Goal: Task Accomplishment & Management: Manage account settings

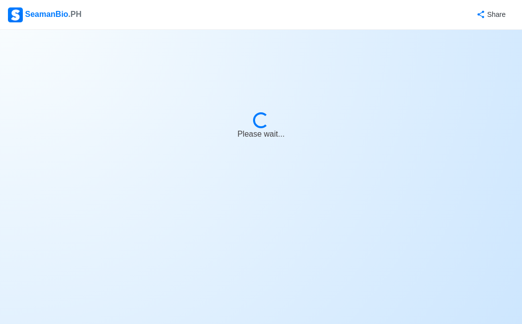
select select "[PERSON_NAME]"
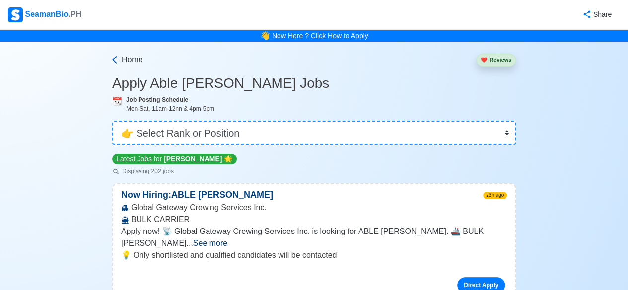
click at [120, 55] on link "Home" at bounding box center [126, 60] width 33 height 12
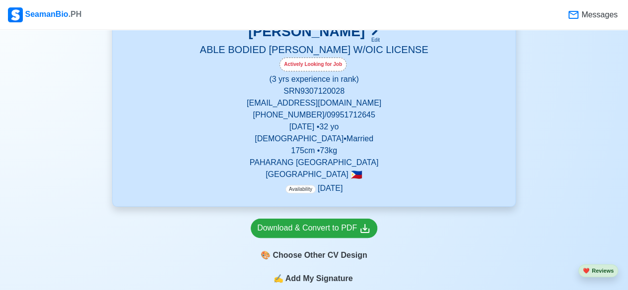
scroll to position [161, 0]
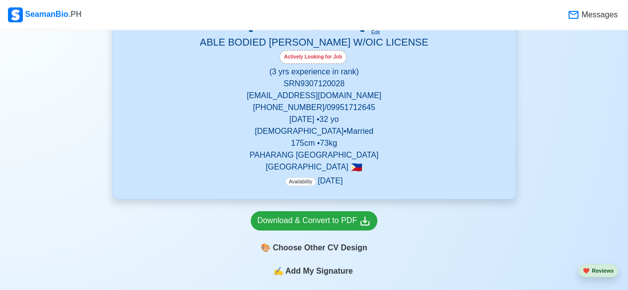
click at [308, 123] on p "[DATE] • [DEMOGRAPHIC_DATA]" at bounding box center [314, 120] width 379 height 12
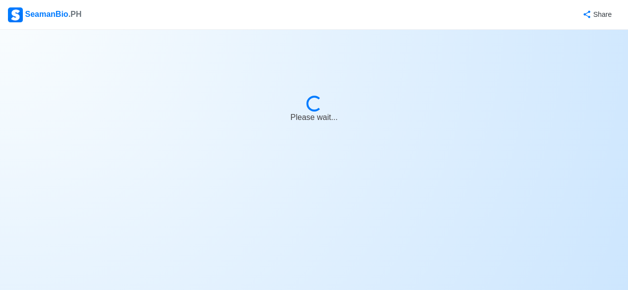
select select "Actively Looking for Job"
select select "Visible for Hiring"
select select "Married"
select select "[DEMOGRAPHIC_DATA]"
select select "PH"
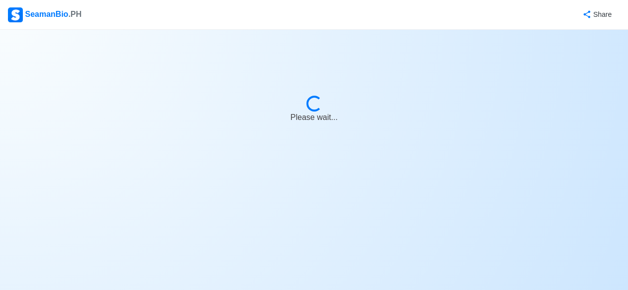
select select "3"
select select "0"
select select "1761926400000"
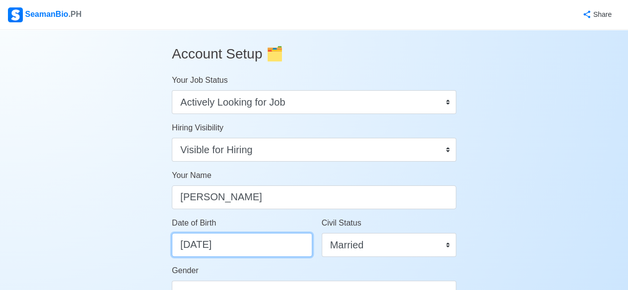
select select "****"
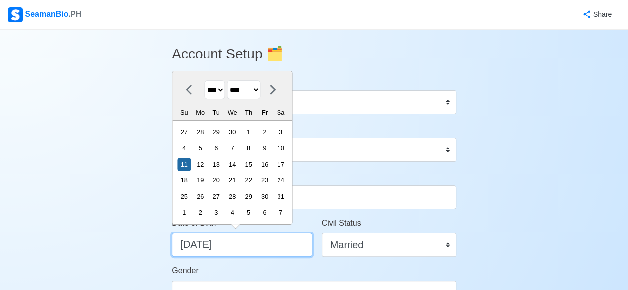
click at [196, 243] on input "[DATE]" at bounding box center [242, 245] width 140 height 24
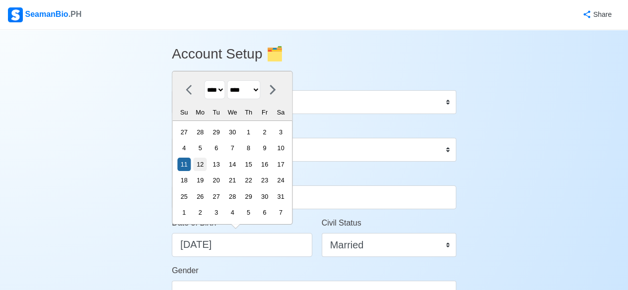
click at [206, 167] on div "12" at bounding box center [200, 164] width 13 height 13
type input "[DATE]"
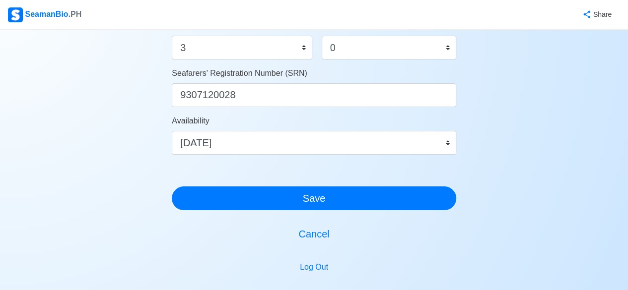
scroll to position [594, 0]
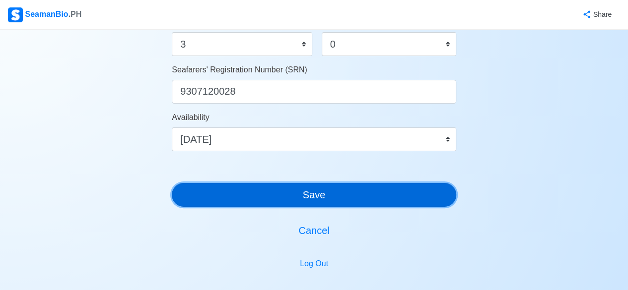
click at [356, 188] on button "Save" at bounding box center [314, 195] width 284 height 24
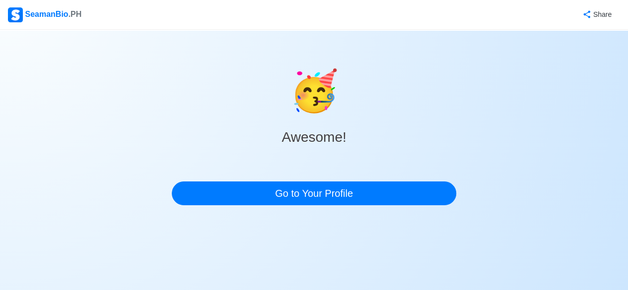
scroll to position [0, 0]
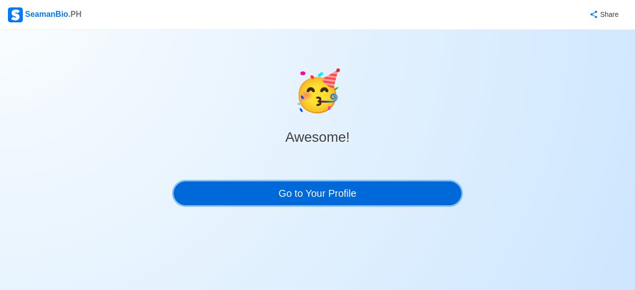
click at [356, 188] on link "Go to Your Profile" at bounding box center [318, 194] width 288 height 24
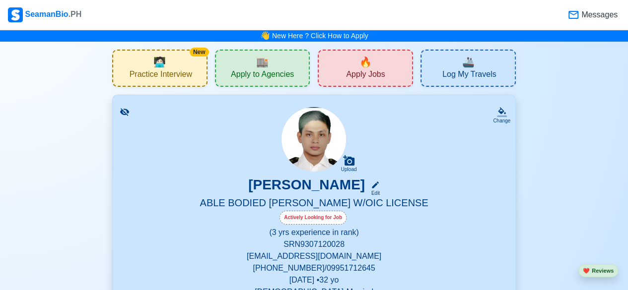
click at [352, 81] on span "Apply Jobs" at bounding box center [365, 75] width 39 height 12
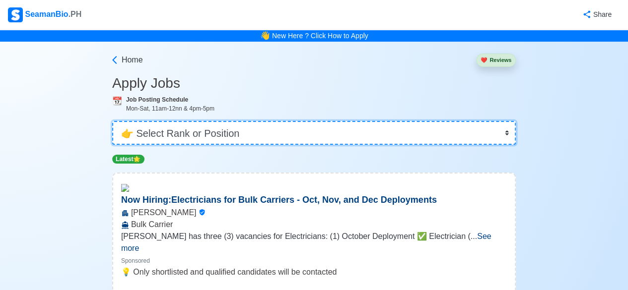
click at [298, 133] on select "👉 Select Rank or Position Master Chief Officer 2nd Officer 3rd Officer Junior O…" at bounding box center [313, 133] width 403 height 24
click at [113, 121] on select "👉 Select Rank or Position Master Chief Officer 2nd Officer 3rd Officer Junior O…" at bounding box center [313, 133] width 403 height 24
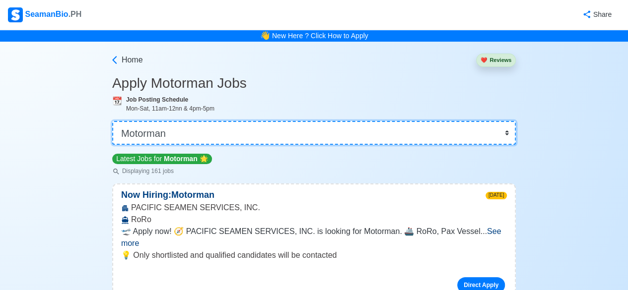
select select "[PERSON_NAME]"
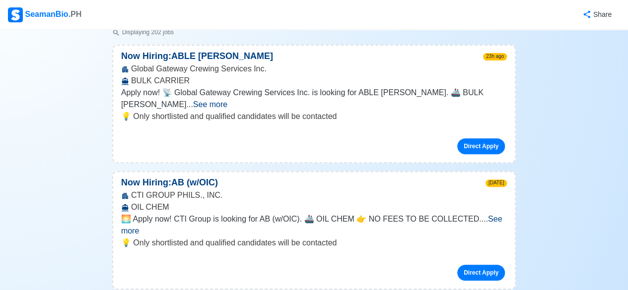
scroll to position [159, 0]
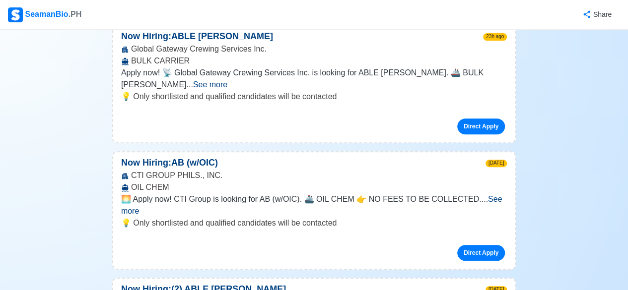
click at [488, 195] on span "See more" at bounding box center [311, 205] width 381 height 20
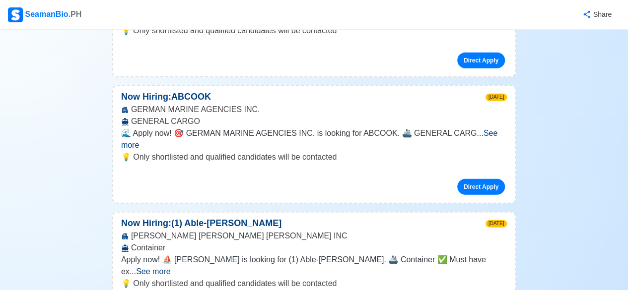
scroll to position [1171, 0]
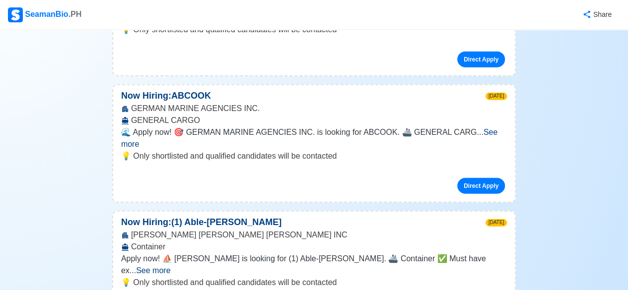
click at [170, 266] on span "See more" at bounding box center [153, 270] width 34 height 8
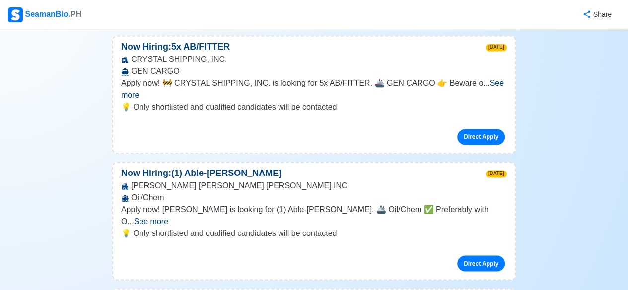
scroll to position [4447, 0]
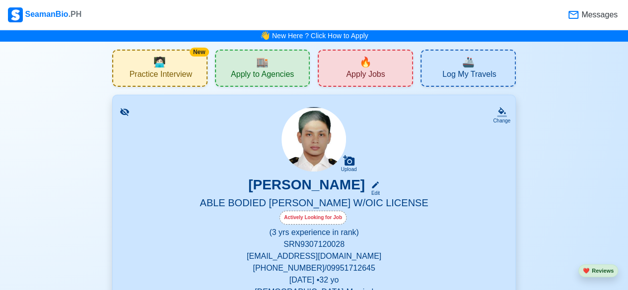
click at [125, 113] on icon at bounding box center [124, 111] width 9 height 7
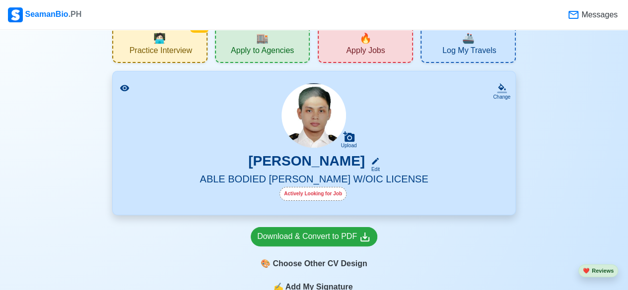
scroll to position [13, 0]
